Goal: Task Accomplishment & Management: Manage account settings

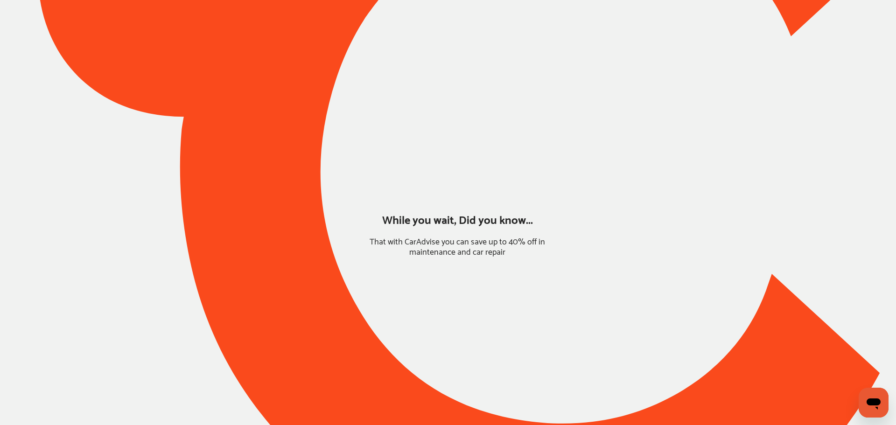
type input "*****"
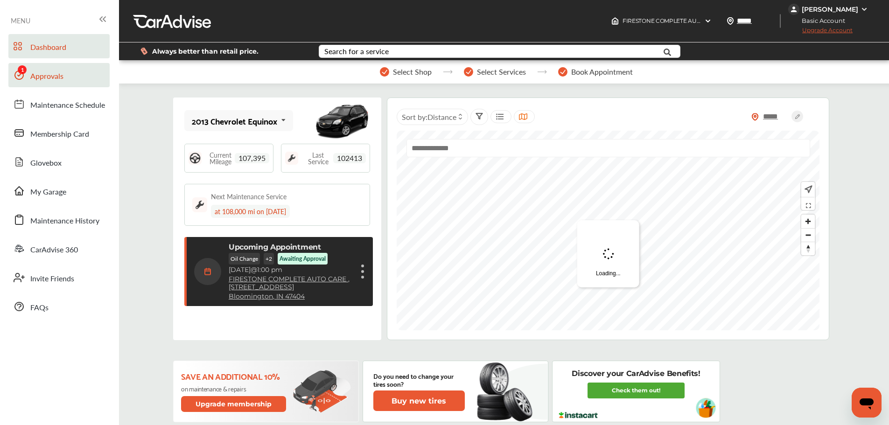
drag, startPoint x: 33, startPoint y: 75, endPoint x: 56, endPoint y: 84, distance: 24.1
click at [33, 75] on span "Approvals" at bounding box center [46, 77] width 33 height 12
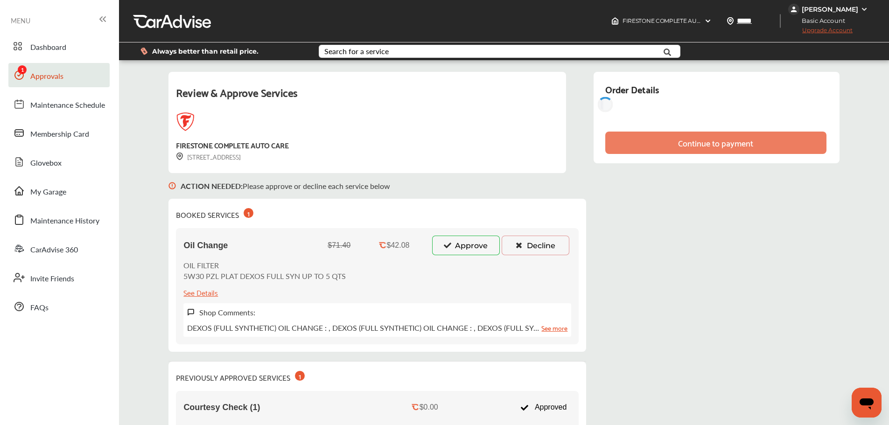
click at [451, 246] on icon at bounding box center [447, 245] width 9 height 7
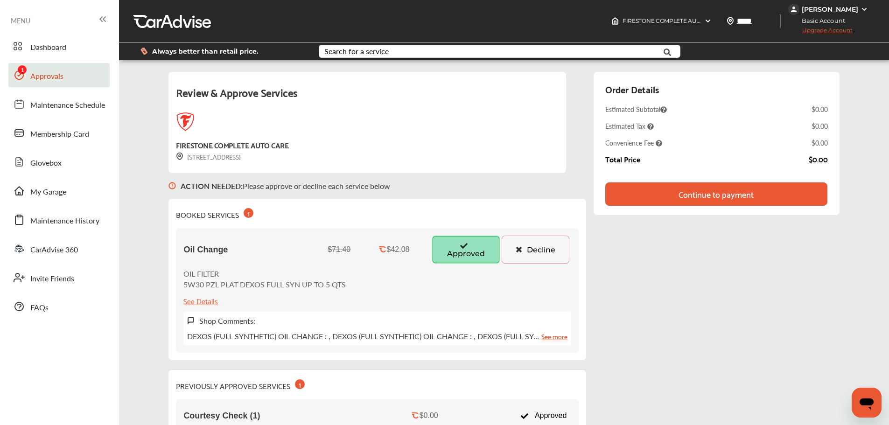
click at [538, 253] on button "Decline" at bounding box center [536, 250] width 68 height 28
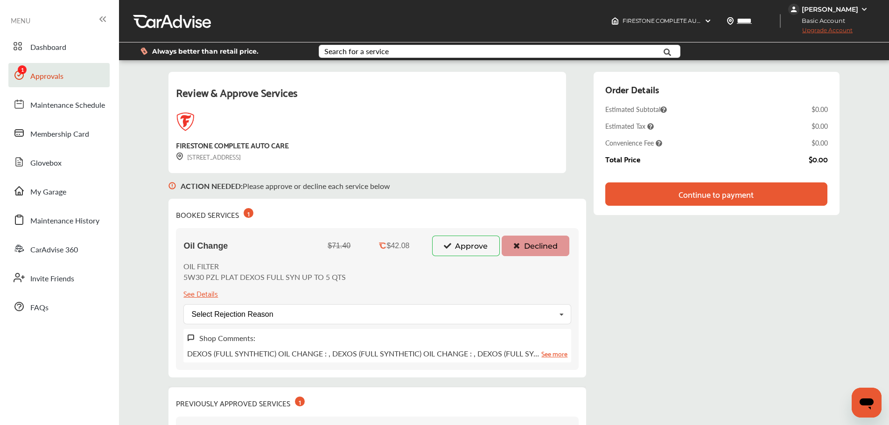
click at [471, 249] on button "Approve" at bounding box center [466, 246] width 68 height 21
